Goal: Find contact information: Find contact information

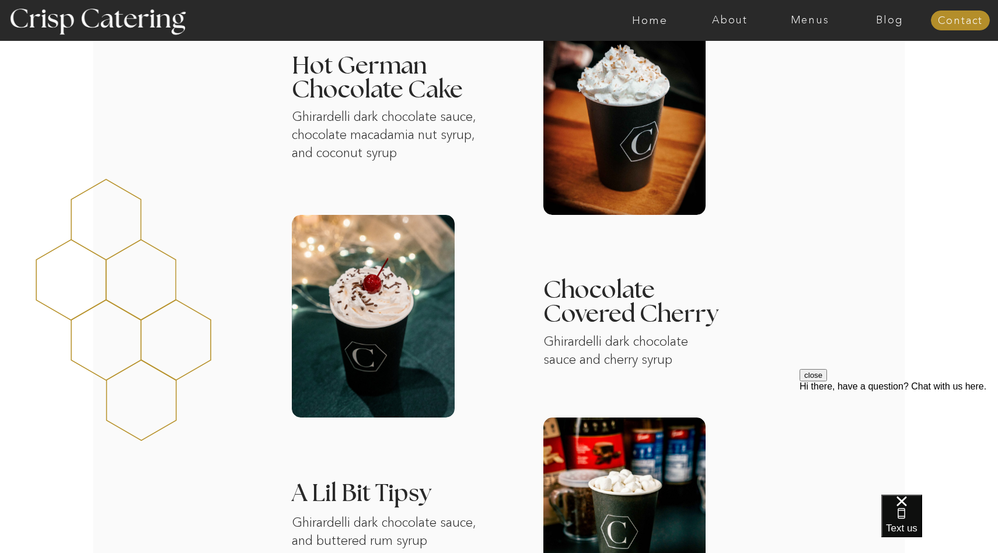
scroll to position [1311, 0]
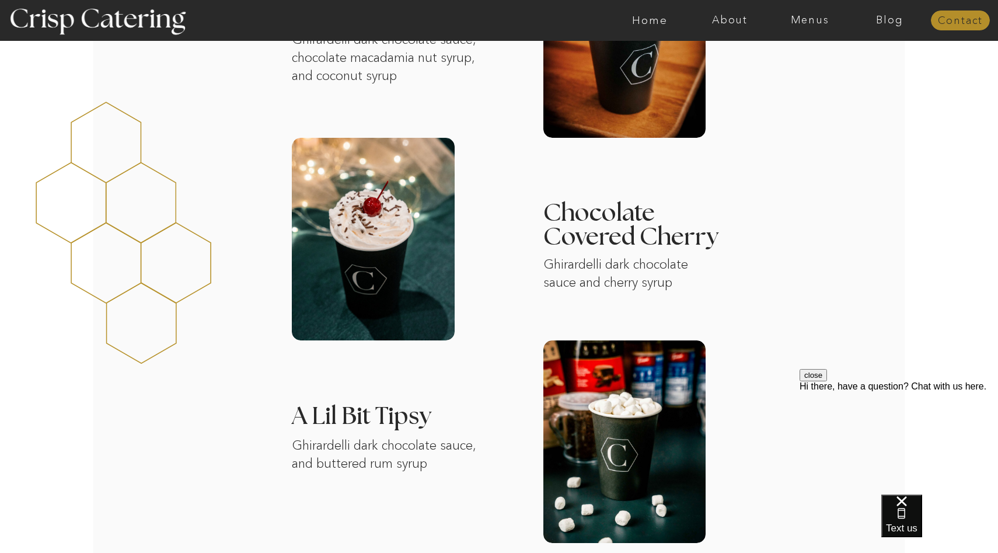
click at [959, 18] on nav "Contact" at bounding box center [960, 21] width 59 height 12
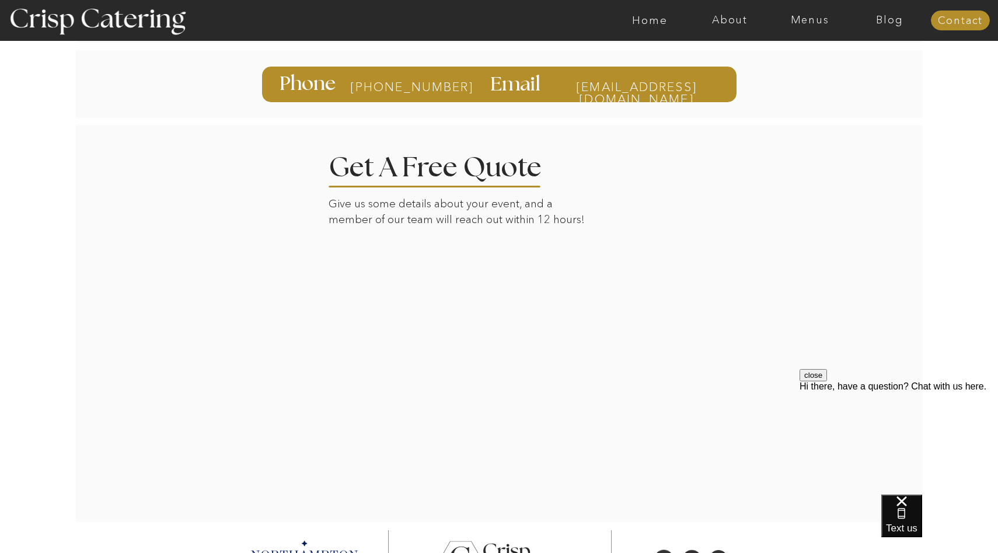
scroll to position [193, 0]
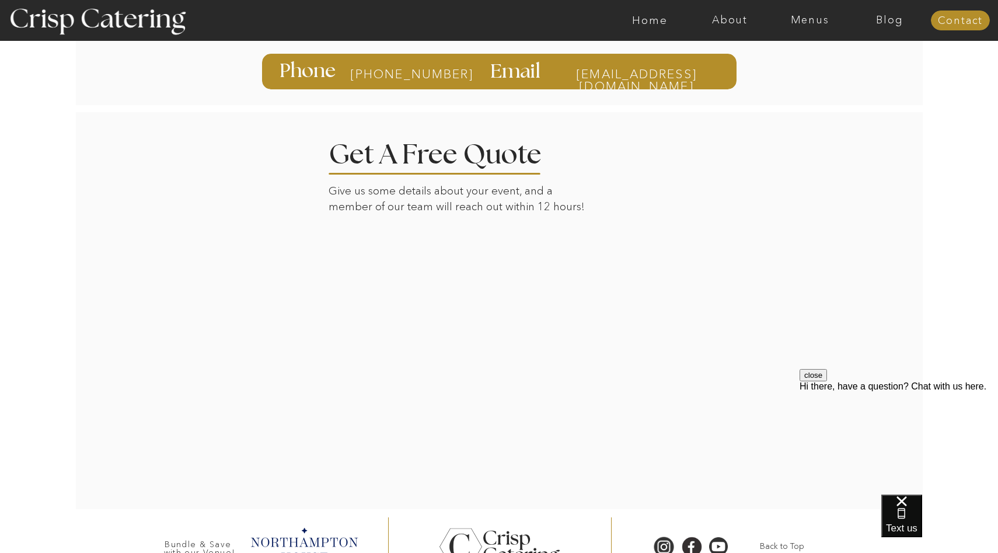
click at [718, 333] on div at bounding box center [499, 310] width 813 height 398
click at [782, 289] on div at bounding box center [499, 310] width 813 height 398
click at [733, 342] on div at bounding box center [499, 310] width 813 height 398
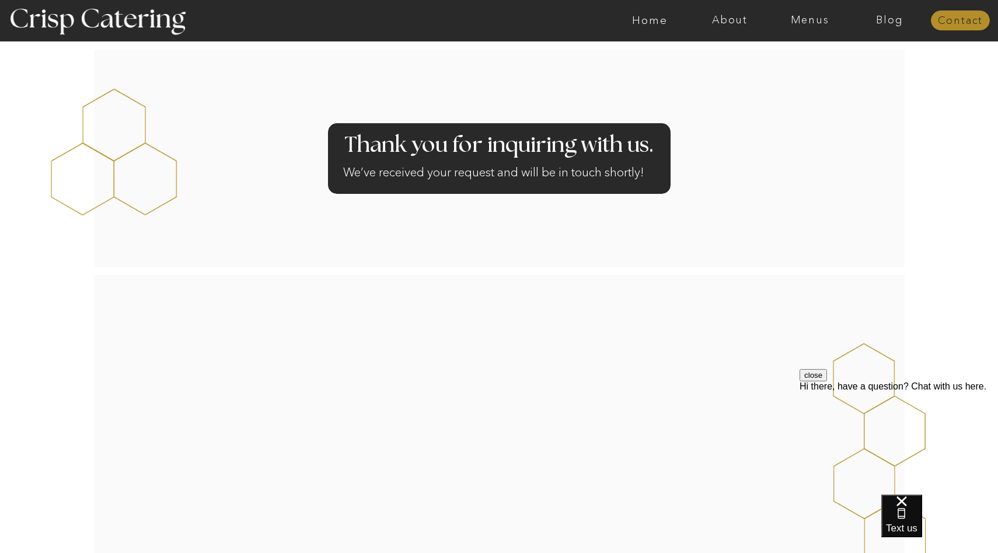
click at [969, 19] on nav "Contact" at bounding box center [960, 21] width 59 height 12
